Goal: Navigation & Orientation: Find specific page/section

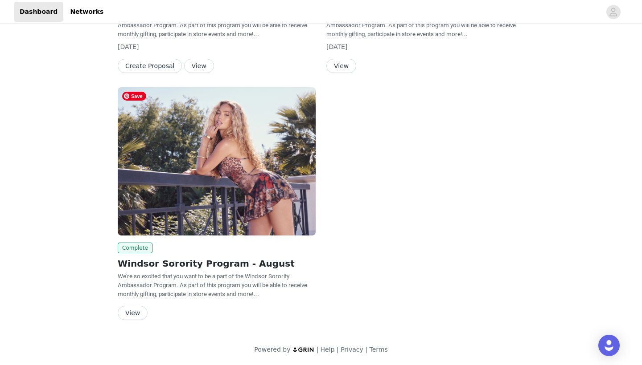
scroll to position [252, 0]
click at [129, 311] on button "View" at bounding box center [133, 313] width 30 height 14
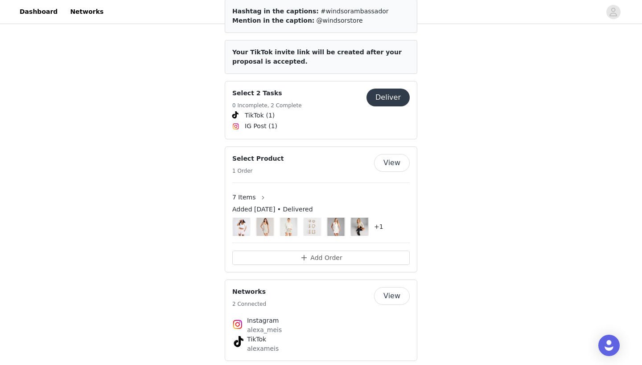
scroll to position [402, 0]
click at [392, 89] on button "Deliver" at bounding box center [387, 98] width 43 height 18
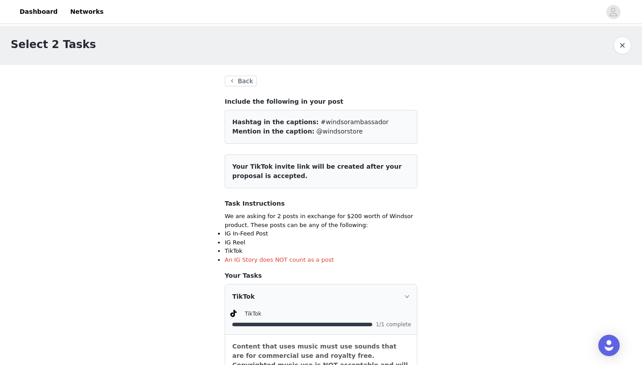
click at [248, 82] on button "Back" at bounding box center [241, 81] width 32 height 11
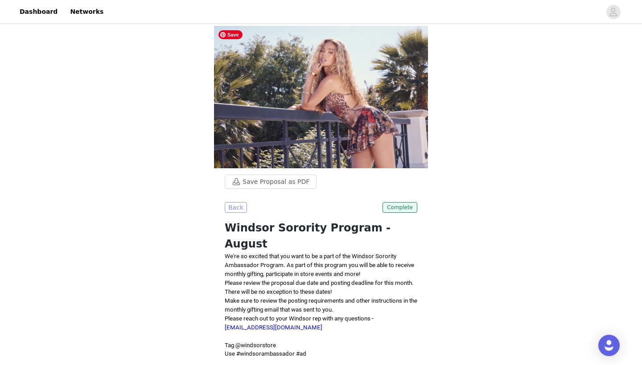
click at [237, 206] on button "Back" at bounding box center [236, 207] width 22 height 11
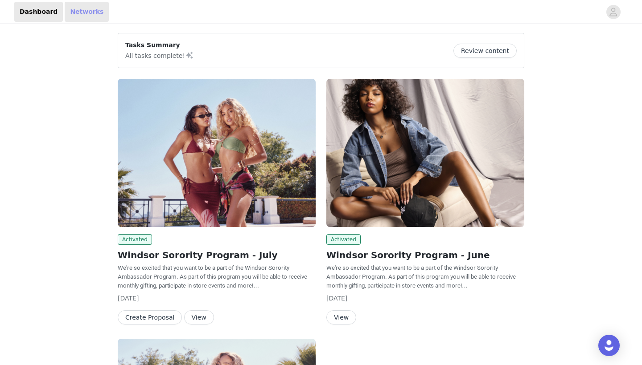
click at [94, 12] on link "Networks" at bounding box center [87, 12] width 44 height 20
